Goal: Information Seeking & Learning: Learn about a topic

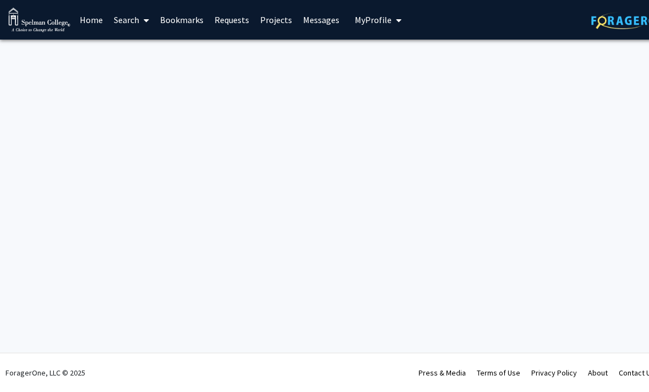
click at [140, 24] on span at bounding box center [144, 20] width 10 height 39
click at [173, 50] on span "Faculty/Staff" at bounding box center [148, 51] width 81 height 22
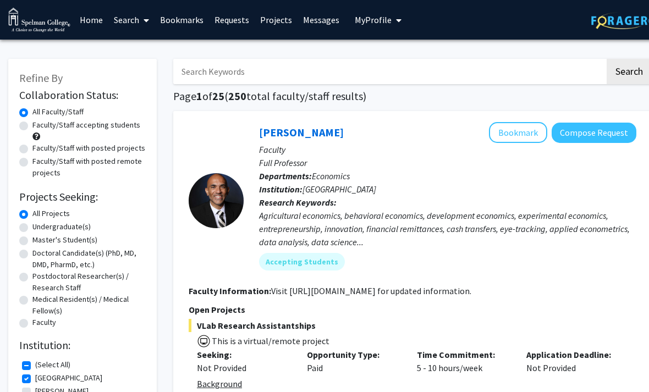
click at [82, 223] on label "Undergraduate(s)" at bounding box center [61, 227] width 58 height 12
click at [40, 223] on input "Undergraduate(s)" at bounding box center [35, 224] width 7 height 7
radio input "true"
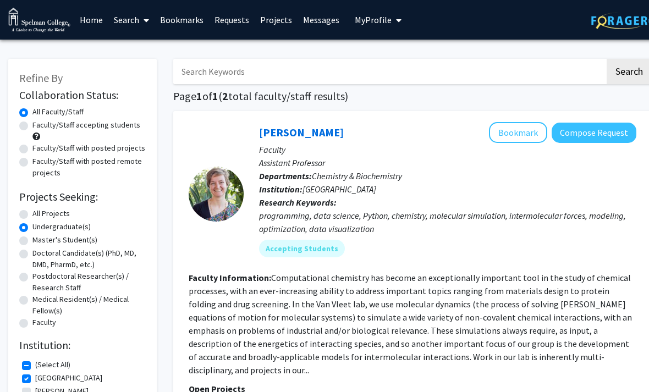
click at [120, 119] on label "Faculty/Staff accepting students" at bounding box center [86, 125] width 108 height 12
click at [40, 119] on input "Faculty/Staff accepting students" at bounding box center [35, 122] width 7 height 7
radio input "true"
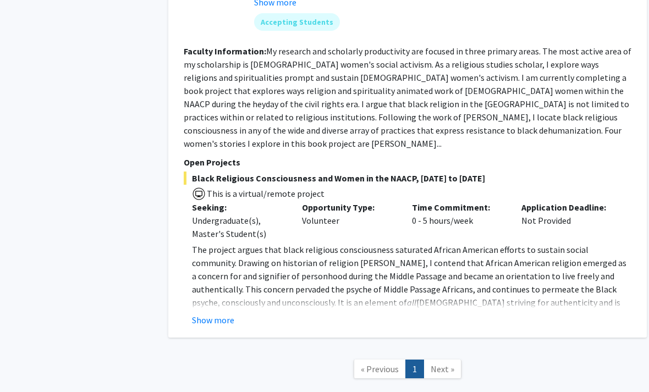
scroll to position [963, 4]
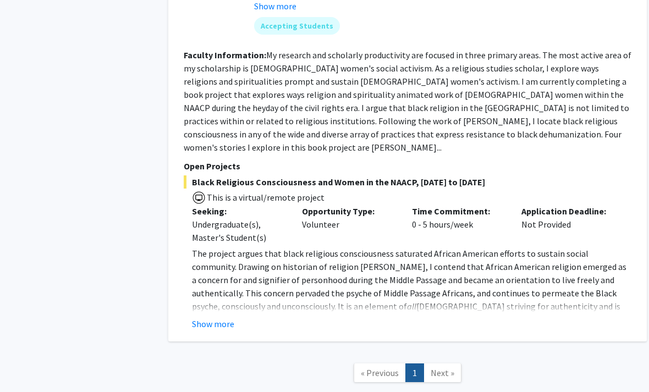
click at [213, 317] on button "Show more" at bounding box center [214, 323] width 42 height 13
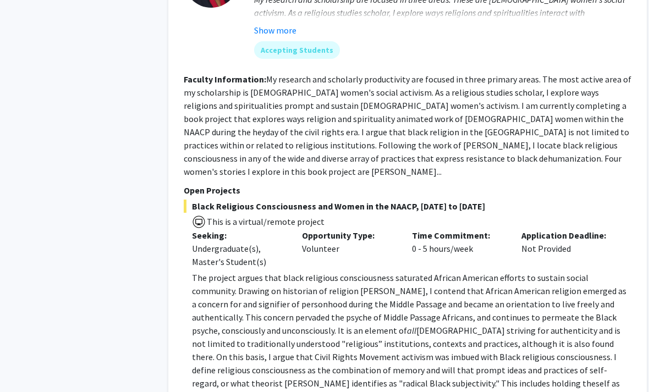
scroll to position [938, 5]
click at [532, 133] on fg-read-more "My research and scholarly productivity are focused in three primary areas. The …" at bounding box center [408, 125] width 448 height 103
click at [542, 149] on fg-read-more "My research and scholarly productivity are focused in three primary areas. The …" at bounding box center [408, 125] width 448 height 103
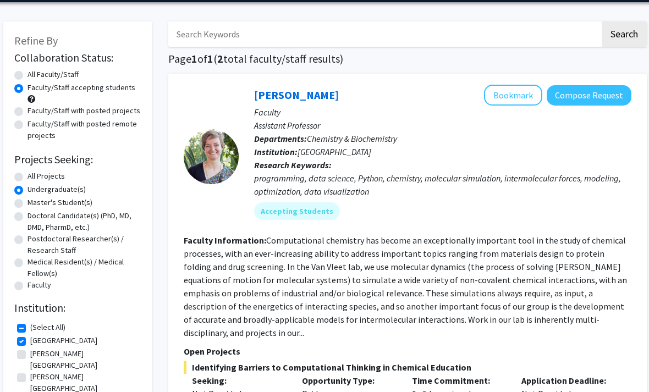
scroll to position [37, 4]
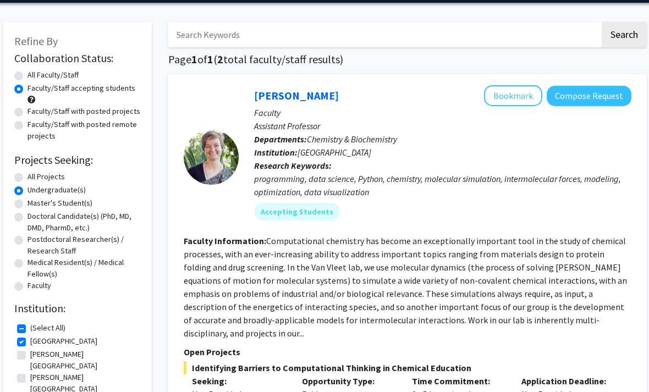
click at [28, 78] on label "All Faculty/Staff" at bounding box center [53, 75] width 51 height 12
click at [28, 76] on input "All Faculty/Staff" at bounding box center [31, 72] width 7 height 7
radio input "true"
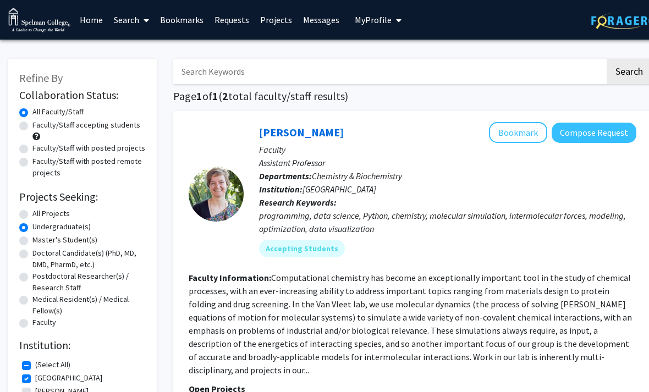
click at [388, 76] on input "Search Keywords" at bounding box center [389, 71] width 432 height 25
type input "Psychology"
click at [629, 70] on button "Search" at bounding box center [629, 71] width 45 height 25
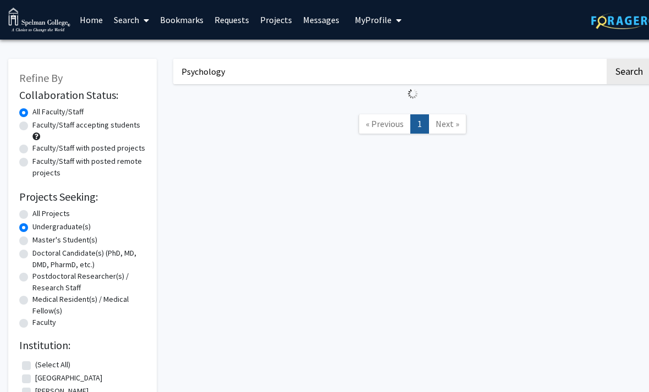
radio input "true"
checkbox input "false"
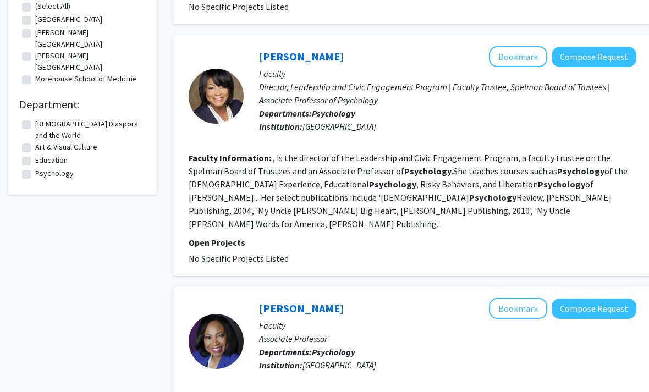
scroll to position [359, 0]
click at [542, 211] on section "Faculty Information: ., is the director of the Leadership and Civic Engagement …" at bounding box center [413, 190] width 448 height 79
click at [573, 185] on fg-read-more "., is the director of the Leadership and Civic Engagement Program, a faculty tr…" at bounding box center [408, 190] width 439 height 77
click at [484, 197] on fg-read-more "., is the director of the Leadership and Civic Engagement Program, a faculty tr…" at bounding box center [408, 190] width 439 height 77
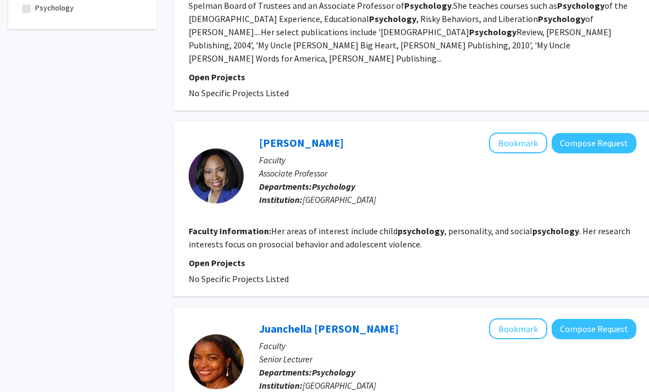
scroll to position [525, 0]
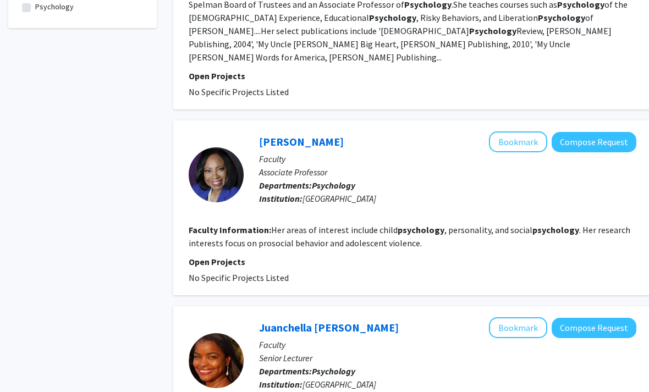
click at [520, 132] on button "Bookmark" at bounding box center [518, 142] width 58 height 21
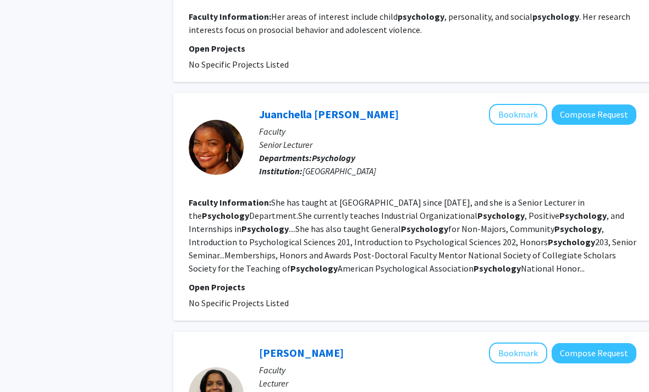
scroll to position [739, 0]
click at [523, 252] on fg-read-more "She has taught at [GEOGRAPHIC_DATA] since [DATE], and she is a Senior Lecturer …" at bounding box center [413, 235] width 448 height 77
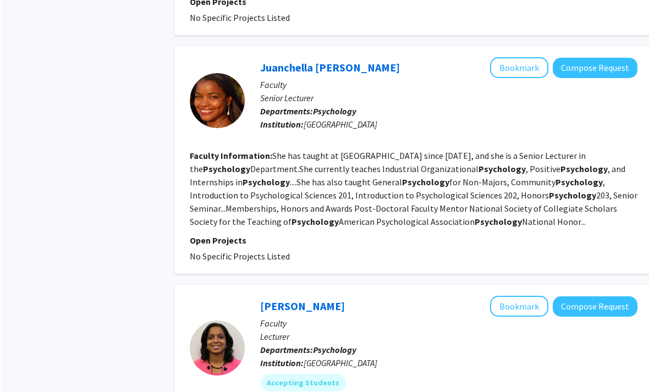
scroll to position [785, 0]
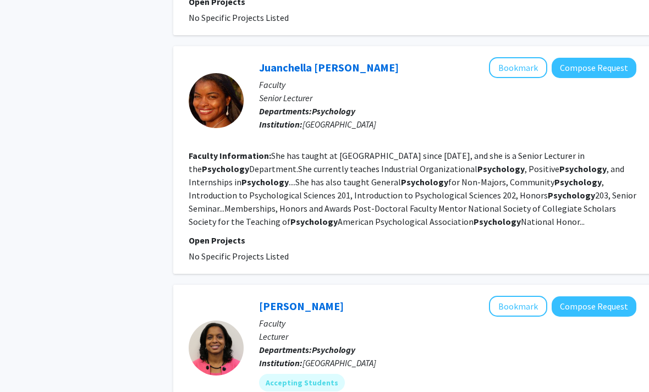
click at [378, 61] on link "Juanchella [PERSON_NAME]" at bounding box center [329, 68] width 140 height 14
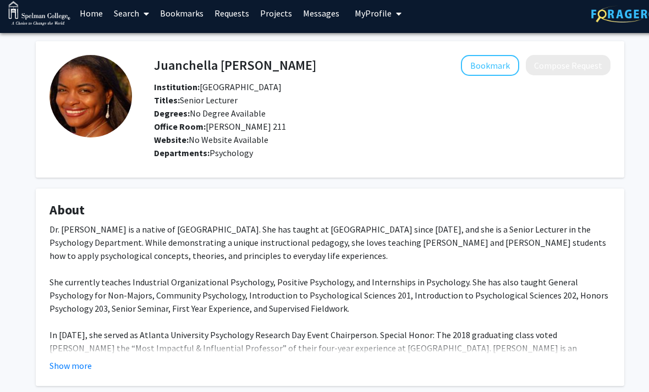
scroll to position [6, 0]
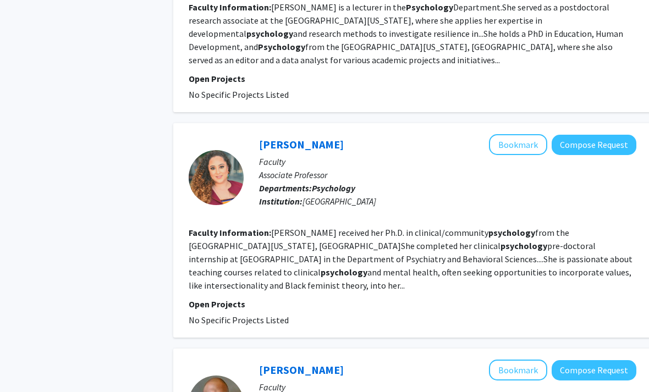
scroll to position [1388, 0]
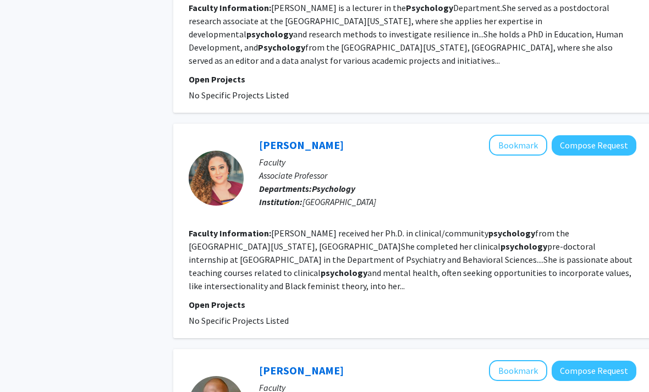
click at [505, 135] on button "Bookmark" at bounding box center [518, 145] width 58 height 21
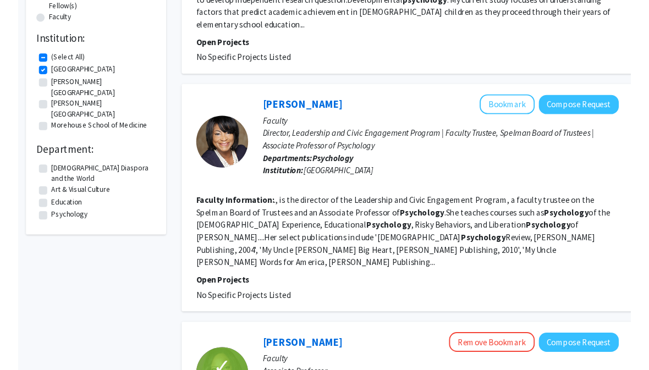
scroll to position [0, 0]
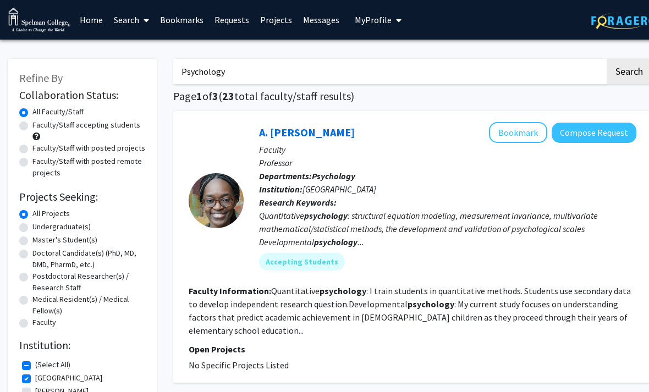
click at [392, 22] on span "My profile dropdown to access profile and logout" at bounding box center [397, 20] width 10 height 39
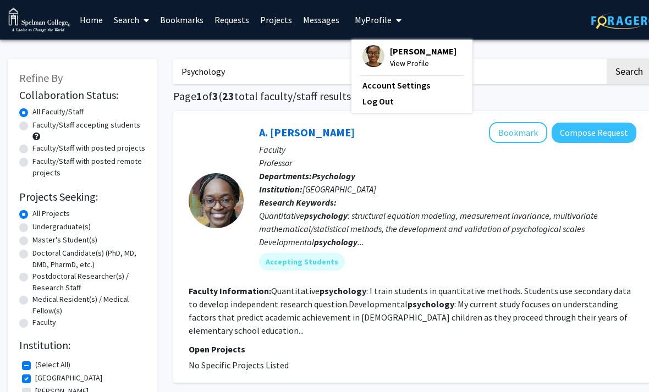
click at [402, 53] on span "[PERSON_NAME]" at bounding box center [423, 51] width 67 height 12
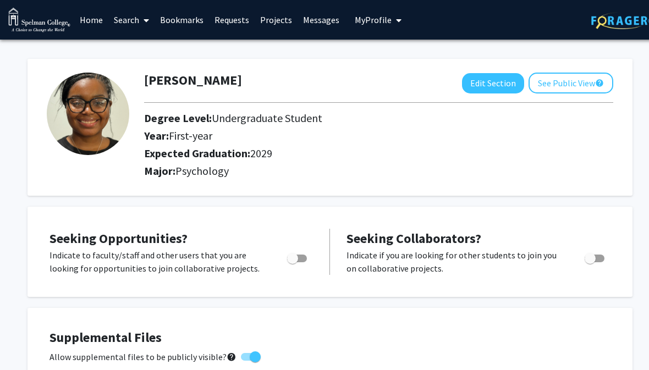
click at [563, 91] on button "See Public View help" at bounding box center [571, 83] width 85 height 21
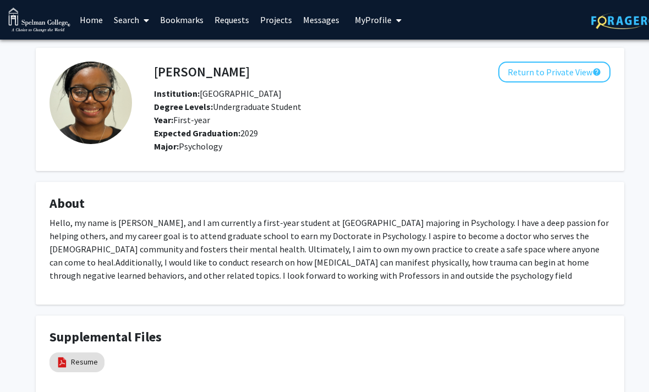
click at [541, 70] on button "Return to Private View help" at bounding box center [554, 72] width 112 height 21
